Goal: Task Accomplishment & Management: Manage account settings

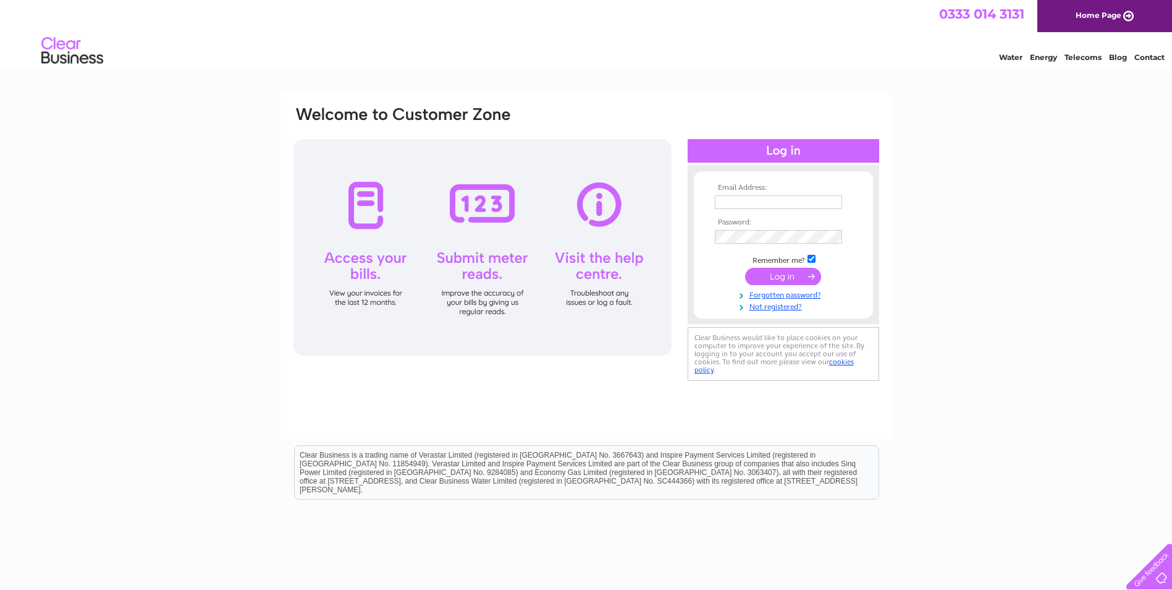
type input "eh54retail@hotmail.com"
click at [793, 279] on input "submit" at bounding box center [783, 276] width 76 height 17
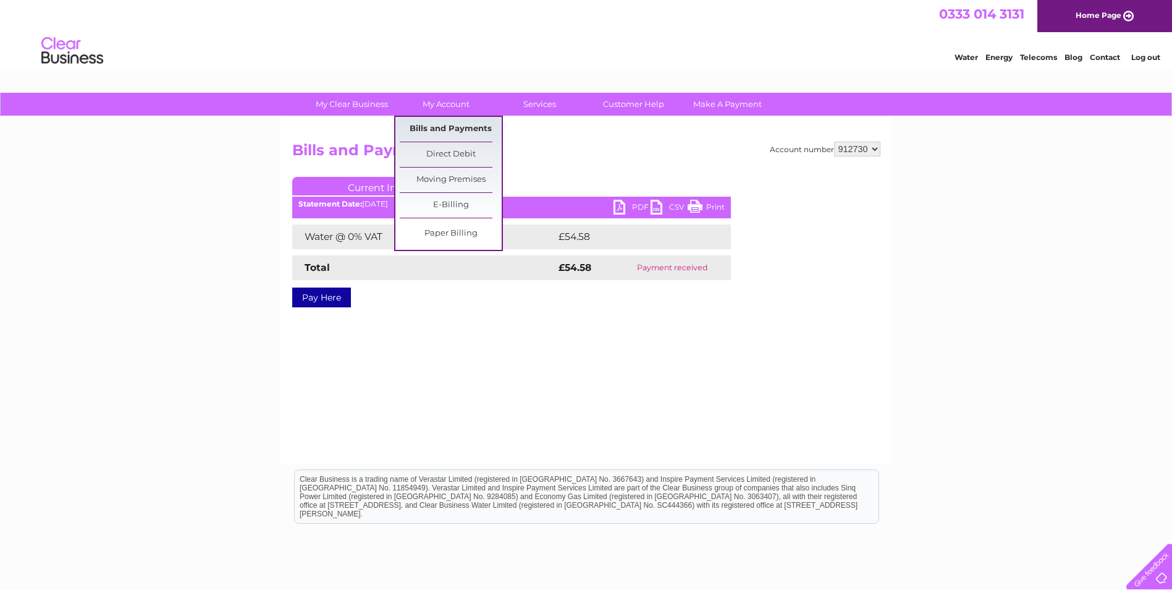
click at [441, 127] on link "Bills and Payments" at bounding box center [451, 129] width 102 height 25
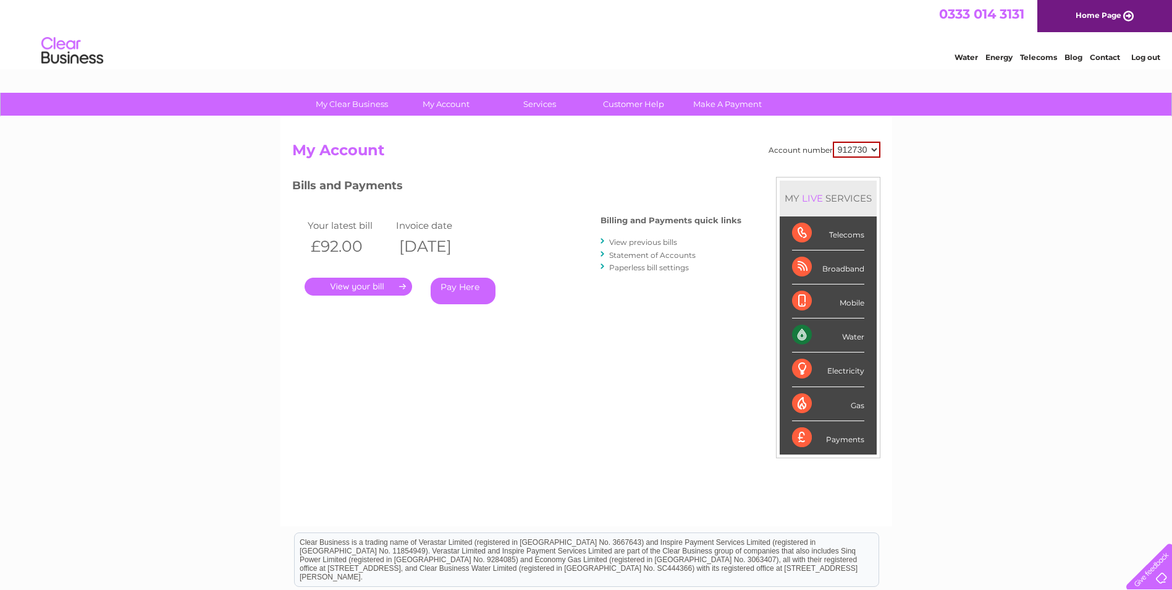
click at [363, 283] on link "." at bounding box center [359, 286] width 108 height 18
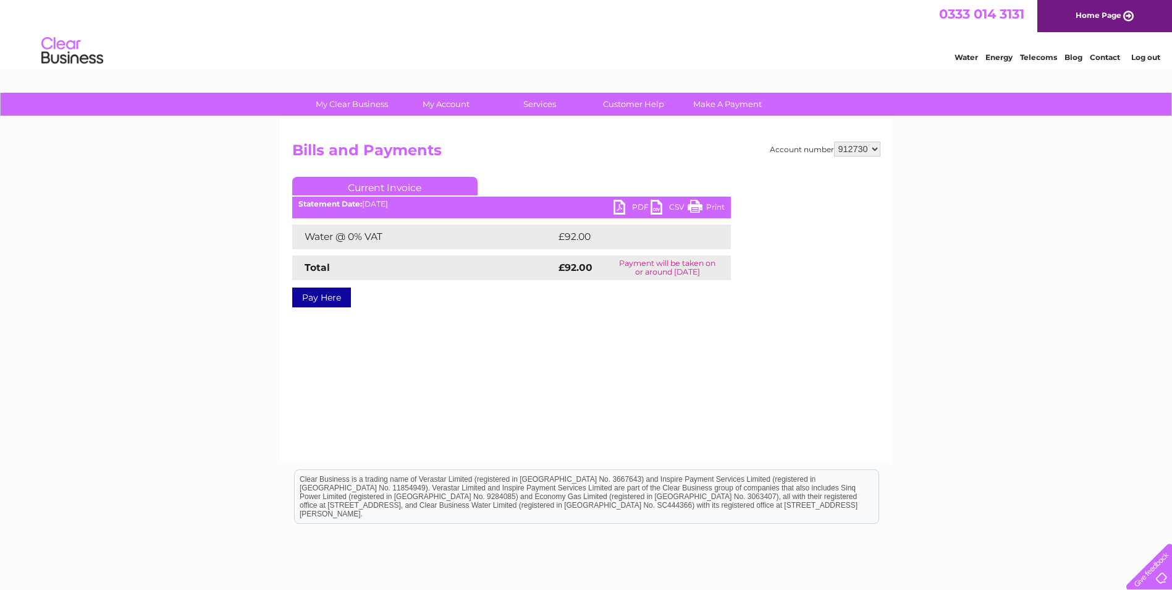
click at [618, 205] on link "PDF" at bounding box center [632, 209] width 37 height 18
